Goal: Transaction & Acquisition: Purchase product/service

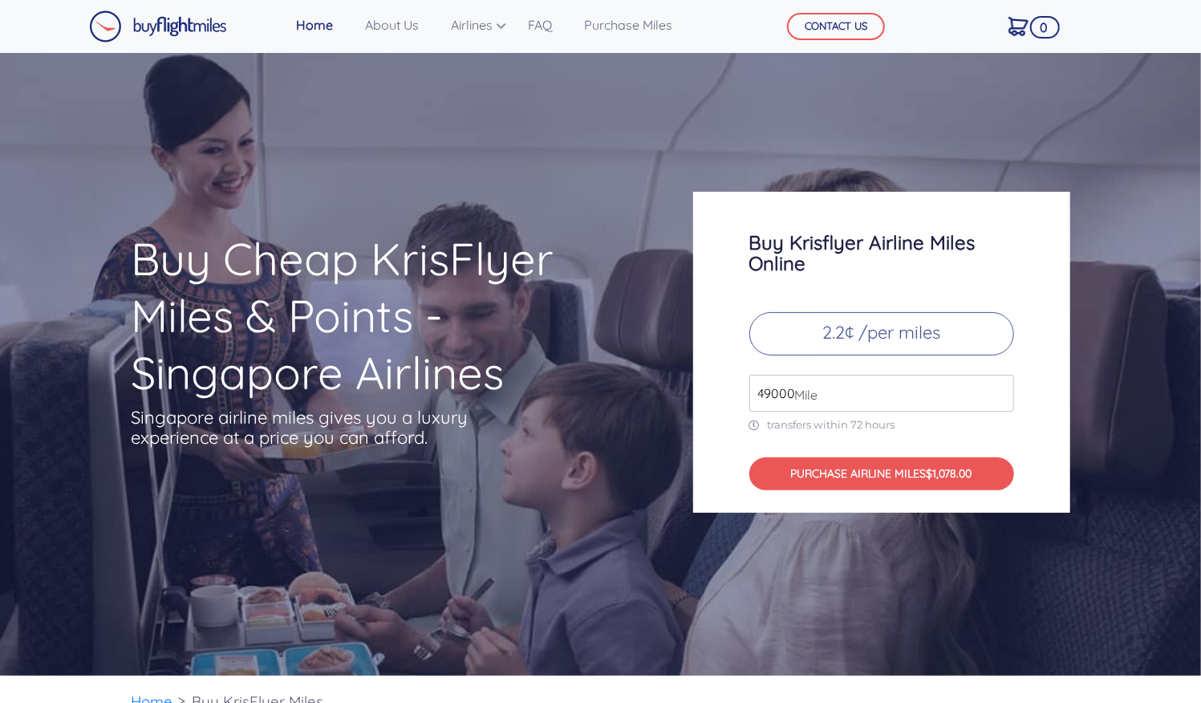
drag, startPoint x: 831, startPoint y: 390, endPoint x: 681, endPoint y: 401, distance: 151.3
click at [681, 401] on div "Buy Krisflyer Airline Miles Online 2.2¢ /per miles 49000 Mile transfers within …" at bounding box center [881, 352] width 401 height 321
type input "29000"
click at [1045, 440] on div "Buy Krisflyer Airline Miles Online 2.2¢ /per miles 29000 Mile transfers within …" at bounding box center [881, 352] width 377 height 321
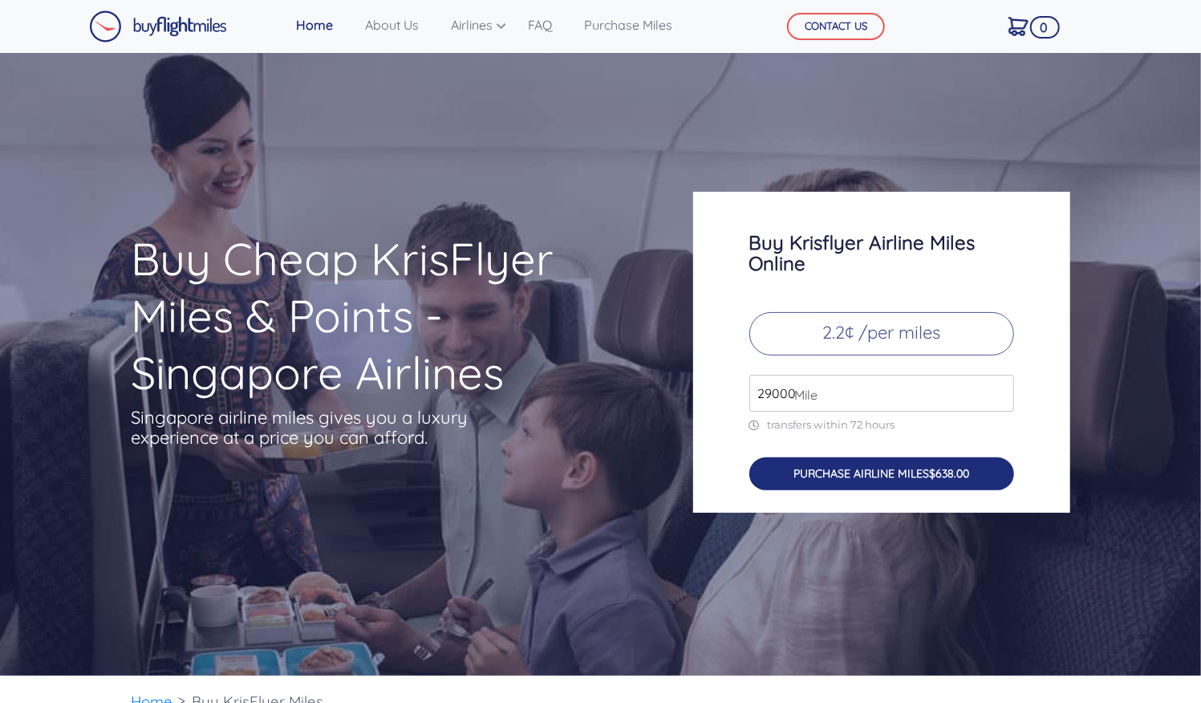
click at [880, 476] on button "PURCHASE AIRLINE MILES $638.00" at bounding box center [882, 473] width 265 height 33
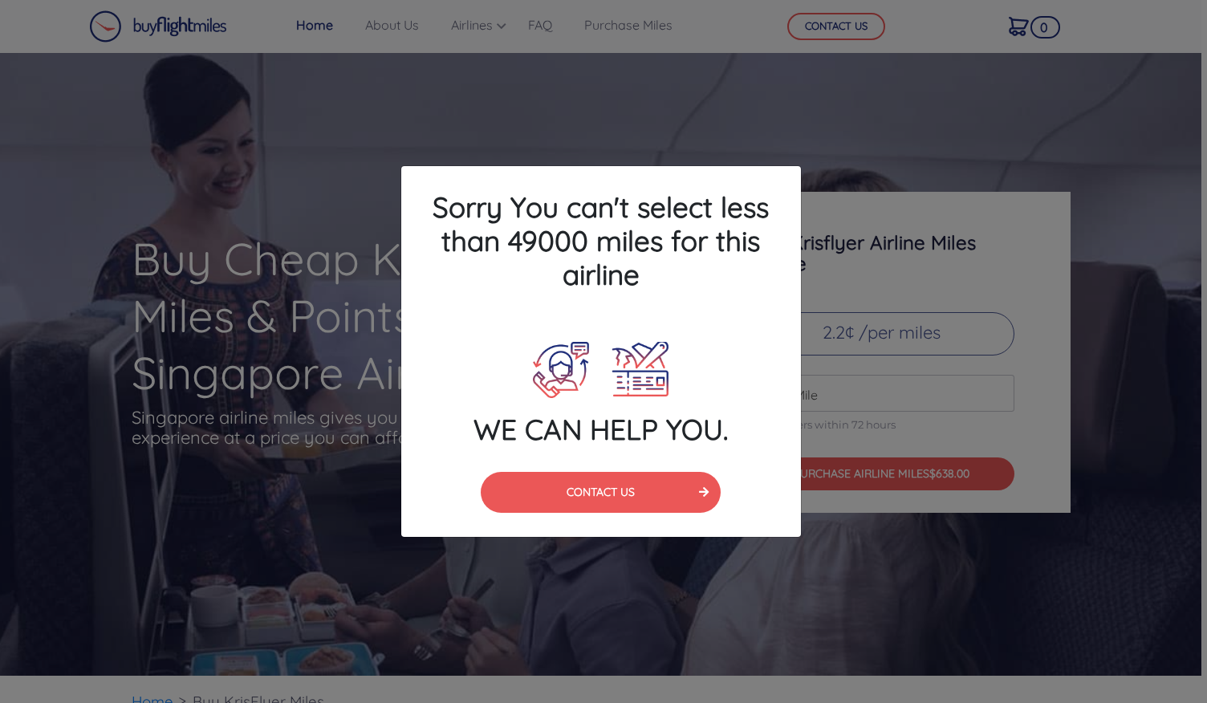
click at [875, 232] on div "Sorry You can't select less than 49000 miles for this airline WE CAN HELP YOU. …" at bounding box center [603, 351] width 1207 height 703
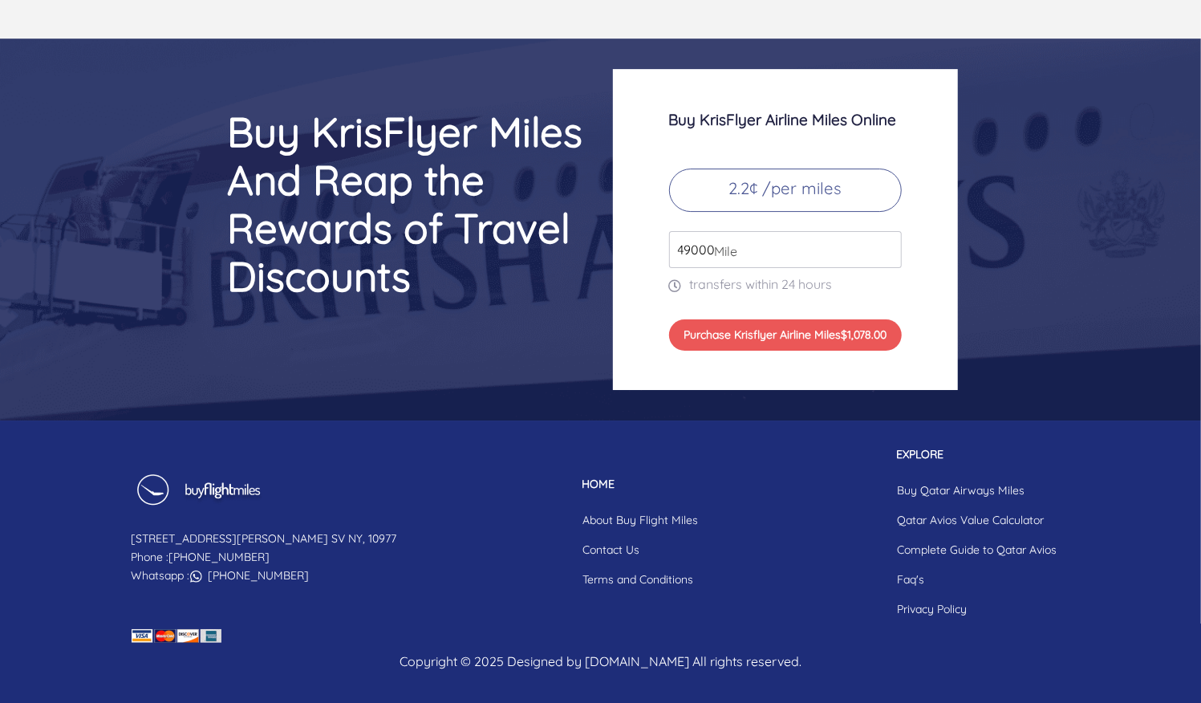
scroll to position [6718, 0]
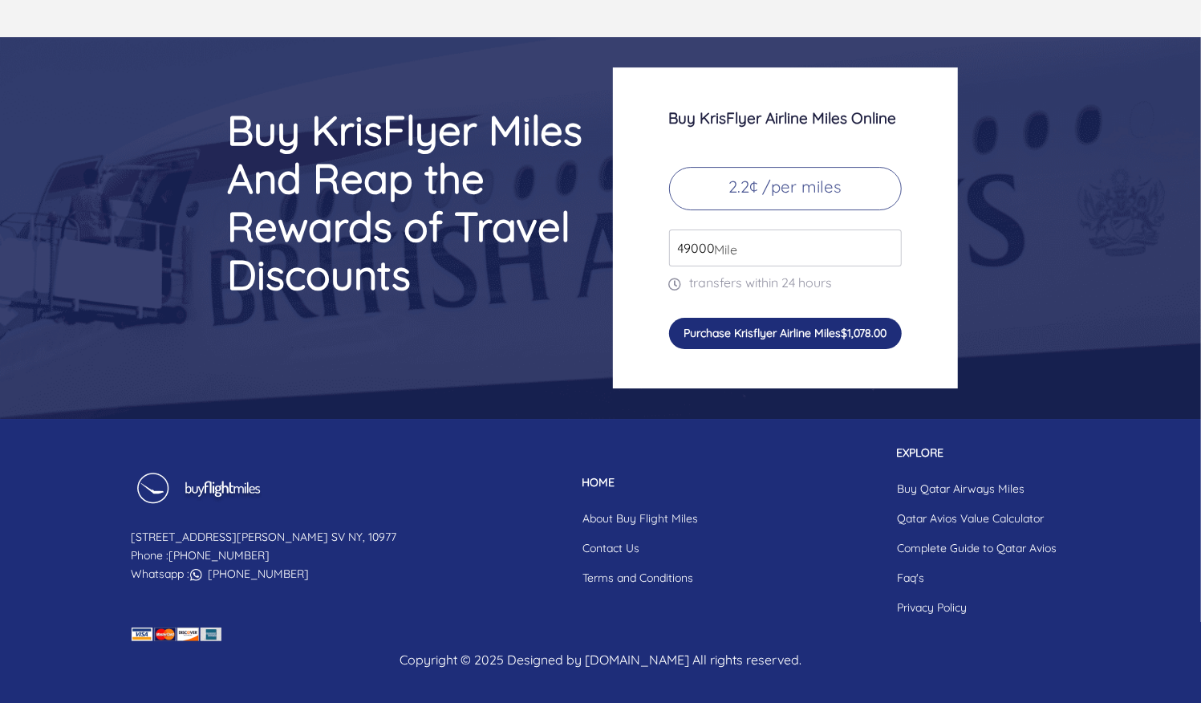
click at [799, 322] on button "Purchase Krisflyer Airline Miles $1,078.00" at bounding box center [785, 333] width 233 height 30
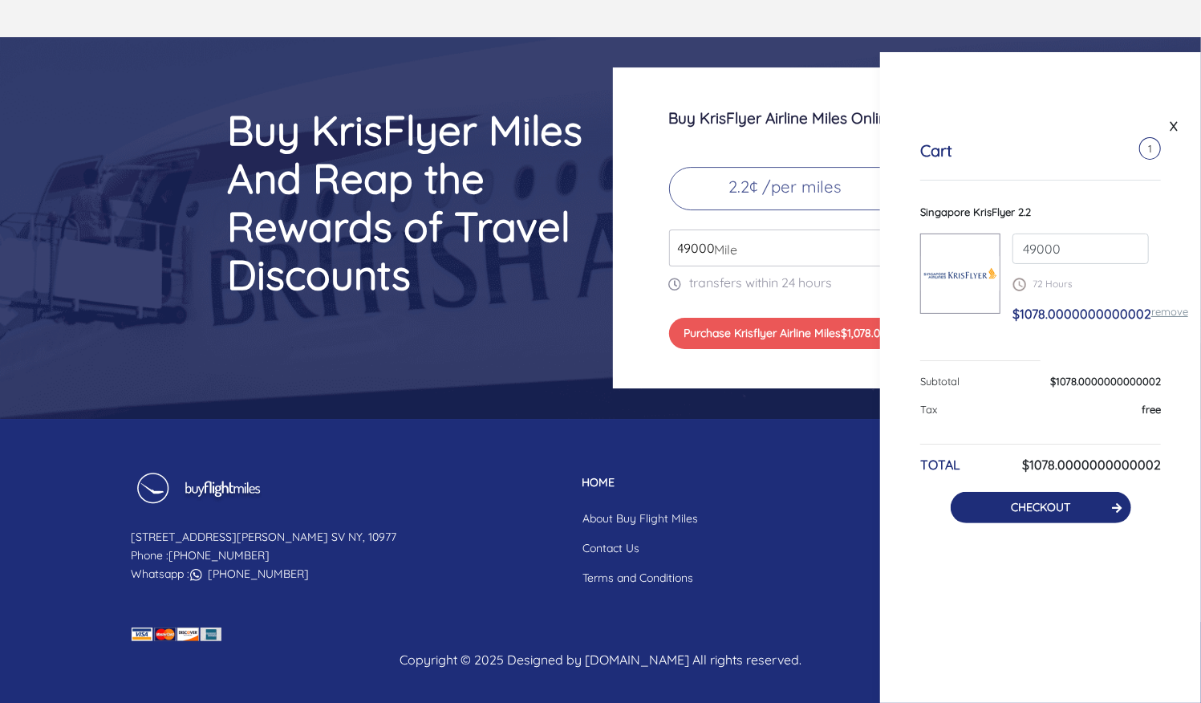
click at [1059, 511] on link "CHECKOUT" at bounding box center [1040, 507] width 59 height 14
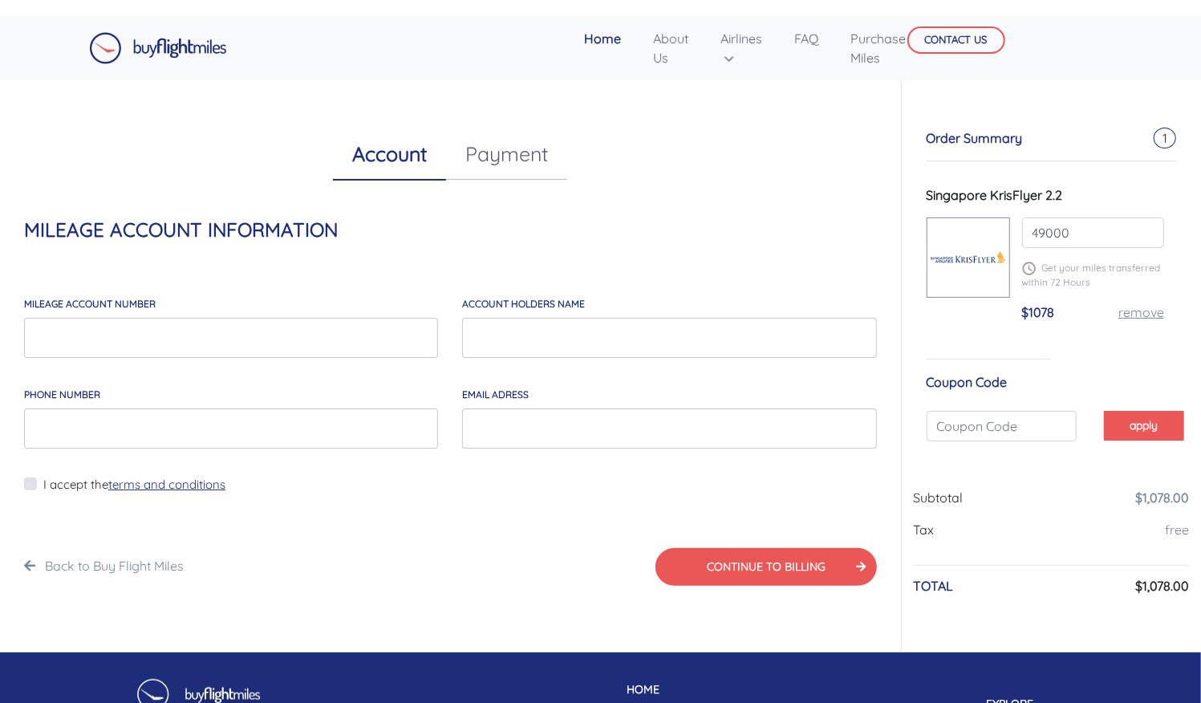
click at [508, 163] on link "Payment" at bounding box center [506, 153] width 121 height 51
click at [683, 46] on link "About Us" at bounding box center [671, 47] width 48 height 51
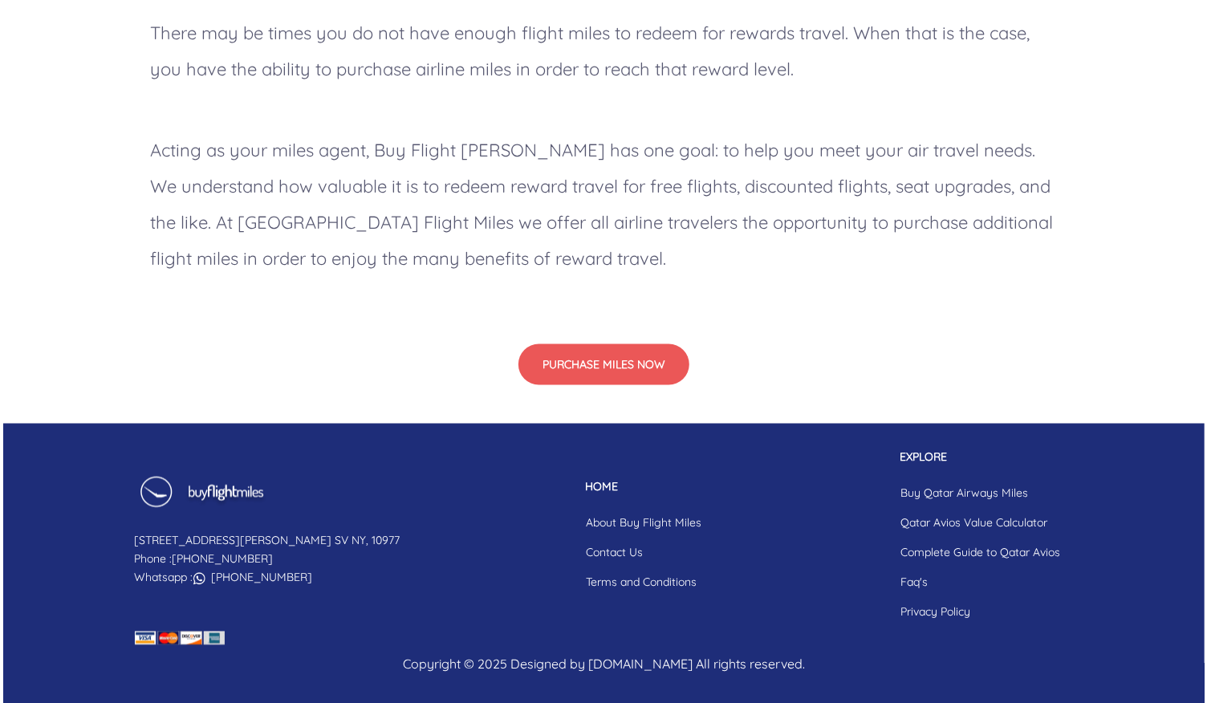
scroll to position [1385, 0]
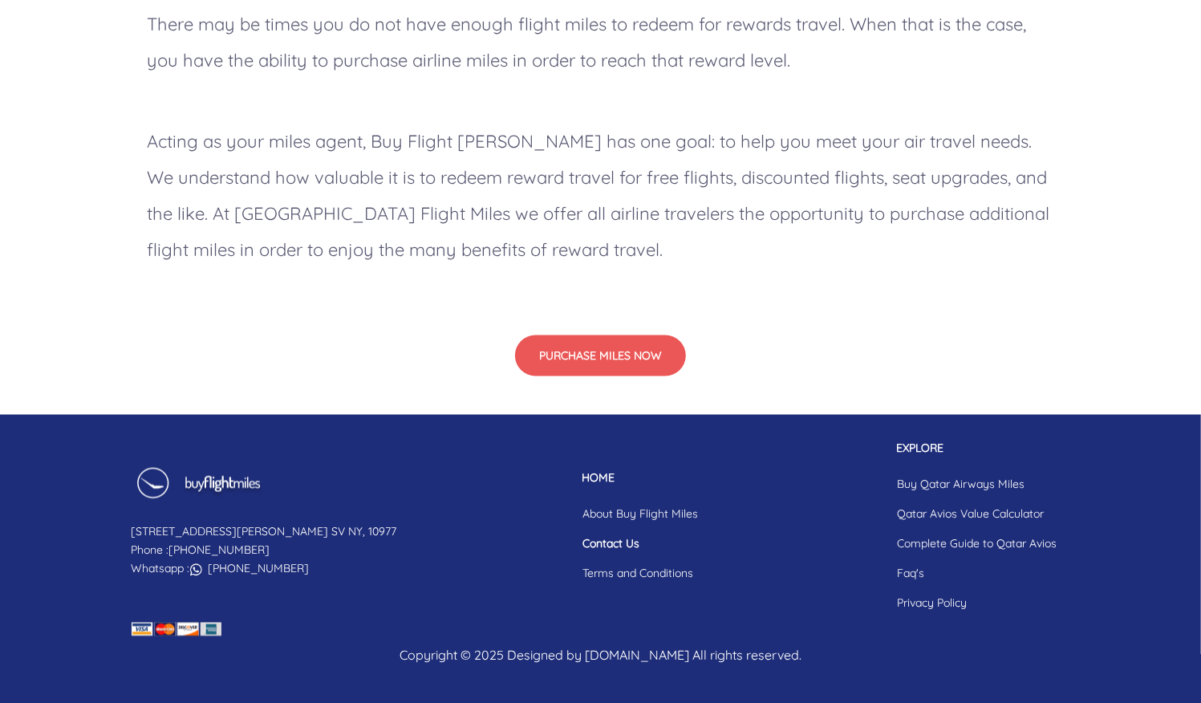
click at [574, 543] on link "Contact Us" at bounding box center [641, 545] width 141 height 30
